Goal: Task Accomplishment & Management: Use online tool/utility

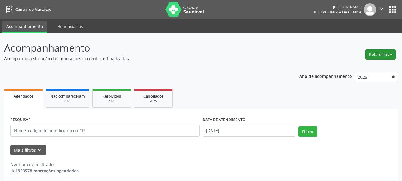
click at [381, 55] on button "Relatórios" at bounding box center [381, 54] width 30 height 10
click at [357, 67] on link "Agendamentos" at bounding box center [364, 67] width 64 height 8
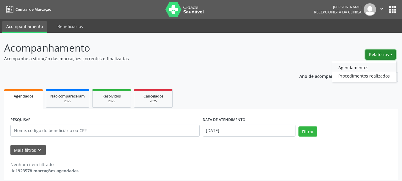
select select "8"
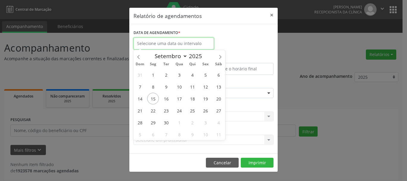
click at [142, 44] on input "text" at bounding box center [173, 44] width 80 height 12
click at [152, 100] on span "15" at bounding box center [153, 99] width 12 height 12
type input "[DATE]"
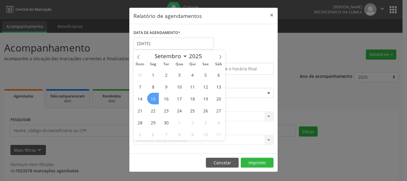
click at [152, 100] on span "15" at bounding box center [153, 99] width 12 height 12
select select "8"
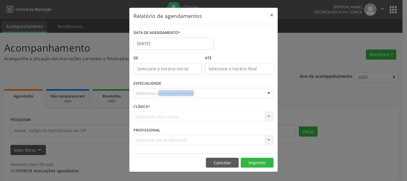
click at [152, 100] on div "ESPECIALIDADE Seleciona uma especialidade Todas as especialidades Alergologia A…" at bounding box center [203, 90] width 143 height 23
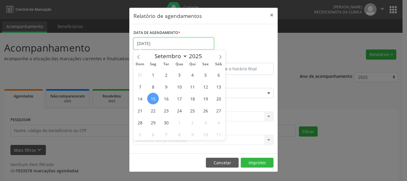
click at [150, 44] on input "[DATE]" at bounding box center [173, 44] width 80 height 12
drag, startPoint x: 153, startPoint y: 99, endPoint x: 158, endPoint y: 107, distance: 10.5
click at [165, 119] on div "31 1 2 3 4 5 6 7 8 9 10 11 12 13 14 15 16 17 18 19 20 21 22 23 24 25 26 27 28 2…" at bounding box center [179, 104] width 92 height 71
click at [155, 100] on span "15" at bounding box center [153, 99] width 12 height 12
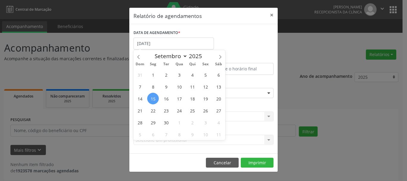
type input "[DATE]"
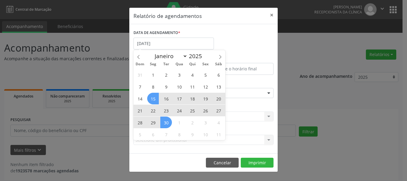
click at [167, 122] on div "31 1 2 3 4 5 6 7 8 9 10 11 12 13 14 15 16 17 18 19 20 21 22 23 24 25 26 27 28 2…" at bounding box center [179, 104] width 92 height 71
click at [167, 122] on span "30" at bounding box center [166, 122] width 12 height 12
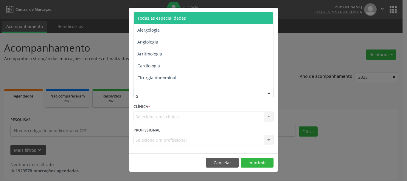
type input "of"
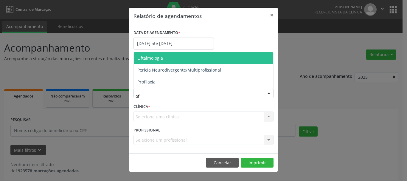
click at [153, 59] on span "Oftalmologia" at bounding box center [150, 58] width 26 height 6
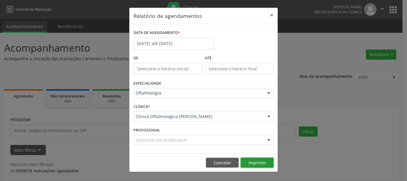
click at [259, 163] on button "Imprimir" at bounding box center [257, 163] width 33 height 10
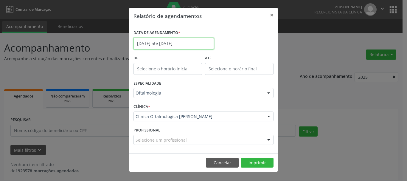
click at [144, 41] on input "[DATE] até [DATE]" at bounding box center [173, 44] width 80 height 12
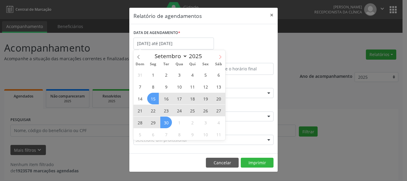
click at [218, 56] on icon at bounding box center [220, 57] width 4 height 4
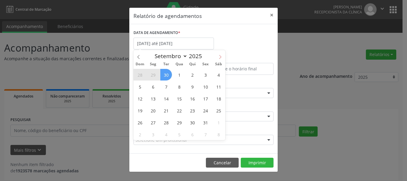
select select "9"
click at [182, 77] on span "1" at bounding box center [179, 75] width 12 height 12
type input "[DATE]"
click at [182, 77] on span "1" at bounding box center [179, 75] width 12 height 12
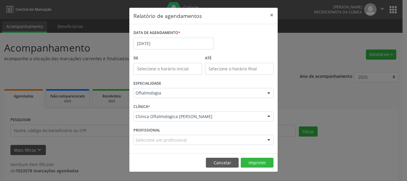
click at [182, 77] on div "De" at bounding box center [167, 66] width 71 height 25
click at [147, 45] on input "[DATE]" at bounding box center [173, 44] width 80 height 12
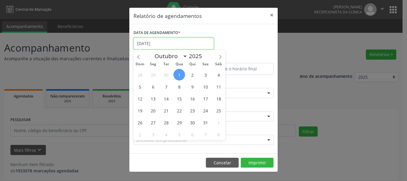
click at [147, 45] on input "[DATE]" at bounding box center [173, 44] width 80 height 12
click at [181, 73] on span "1" at bounding box center [179, 75] width 12 height 12
type input "[DATE]"
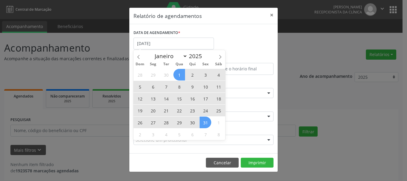
click at [201, 123] on div "28 29 30 1 2 3 4 5 6 7 8 9 10 11 12 13 14 15 16 17 18 19 20 21 22 23 24 25 26 2…" at bounding box center [179, 104] width 92 height 71
click at [201, 124] on span "31" at bounding box center [206, 122] width 12 height 12
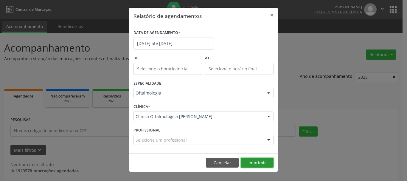
click at [265, 162] on button "Imprimir" at bounding box center [257, 163] width 33 height 10
click at [230, 163] on button "Cancelar" at bounding box center [222, 163] width 33 height 10
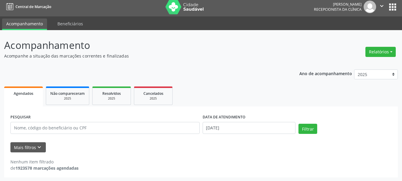
scroll to position [3, 0]
